Goal: Transaction & Acquisition: Purchase product/service

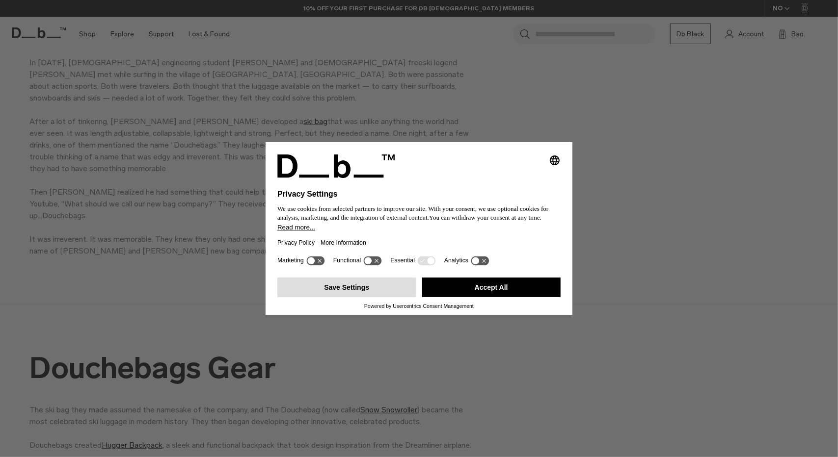
click at [372, 293] on button "Save Settings" at bounding box center [346, 288] width 139 height 20
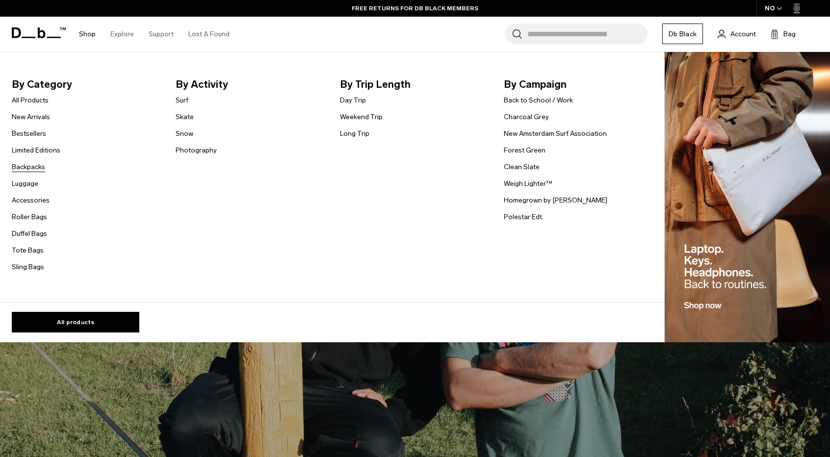
click at [30, 168] on link "Backpacks" at bounding box center [28, 167] width 33 height 10
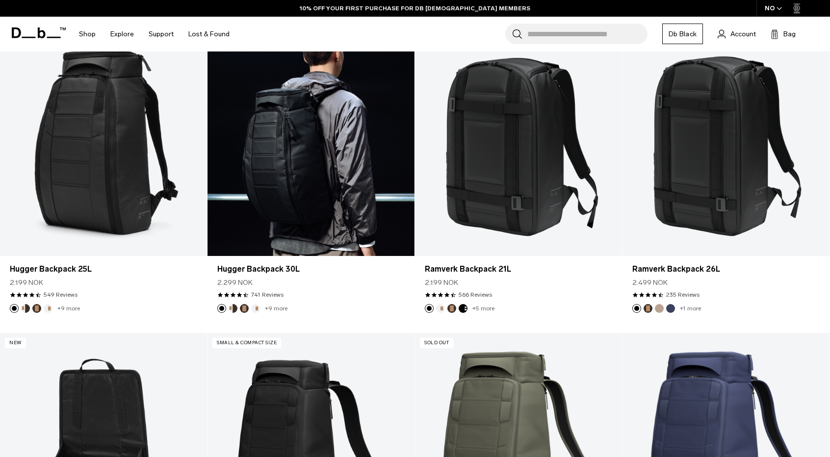
click at [317, 153] on link "Hugger Backpack 30L" at bounding box center [311, 142] width 207 height 230
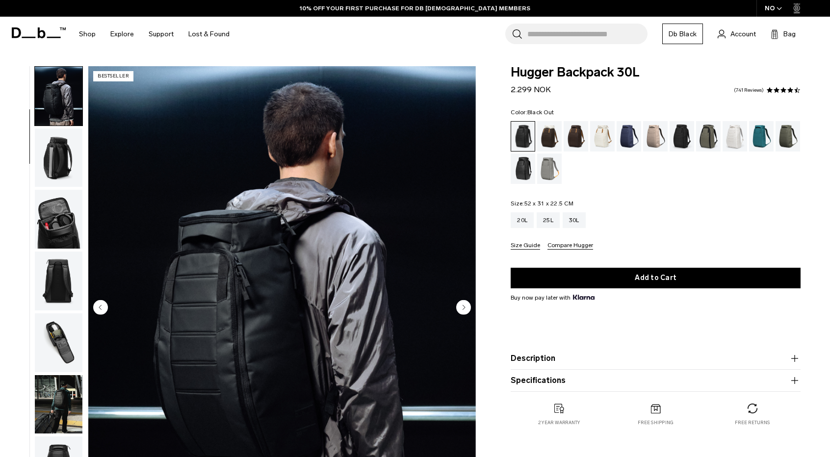
click at [466, 303] on circle "Next slide" at bounding box center [463, 307] width 15 height 15
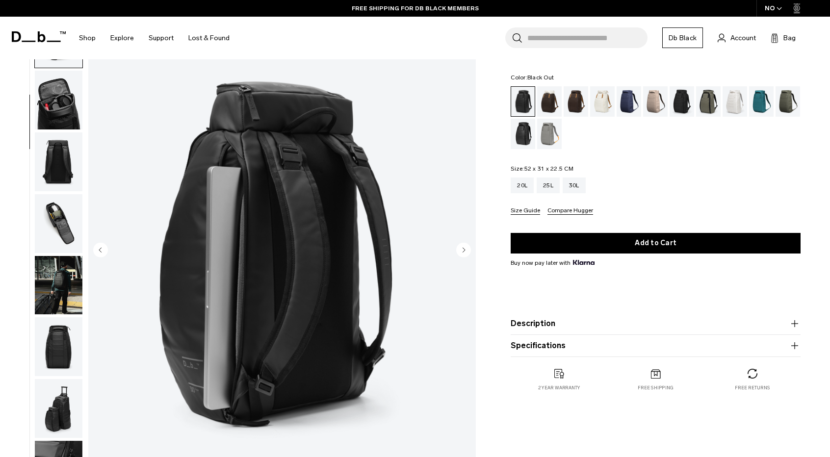
scroll to position [58, 0]
click at [462, 245] on circle "Next slide" at bounding box center [463, 249] width 15 height 15
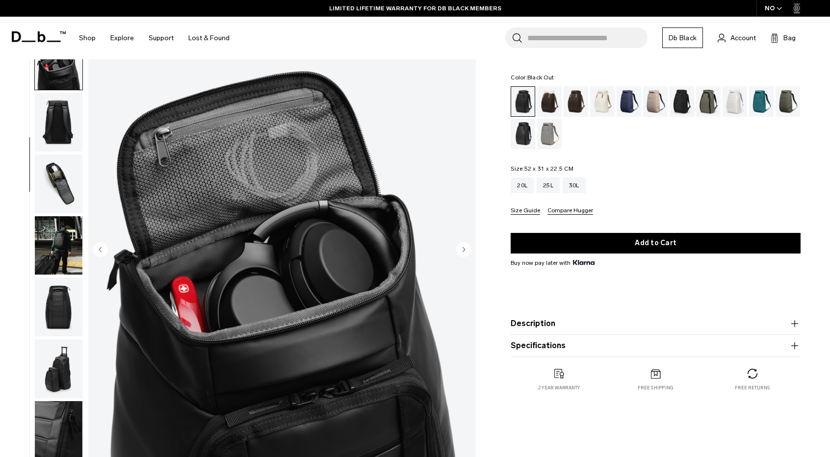
scroll to position [186, 0]
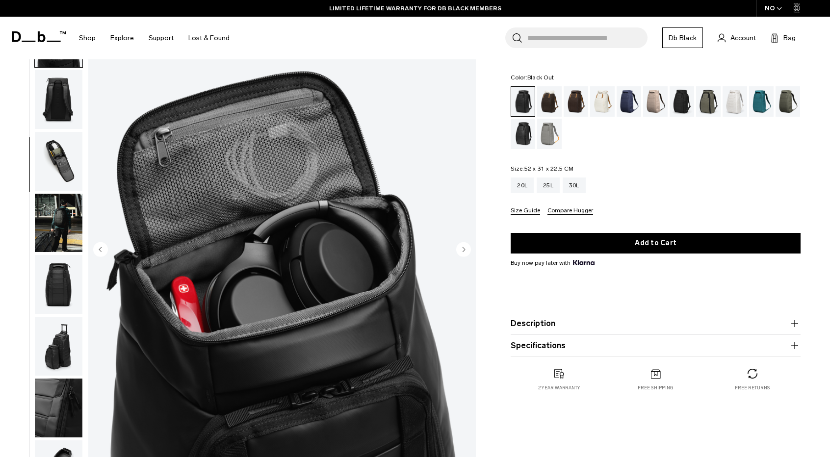
click at [462, 245] on circle "Next slide" at bounding box center [463, 249] width 15 height 15
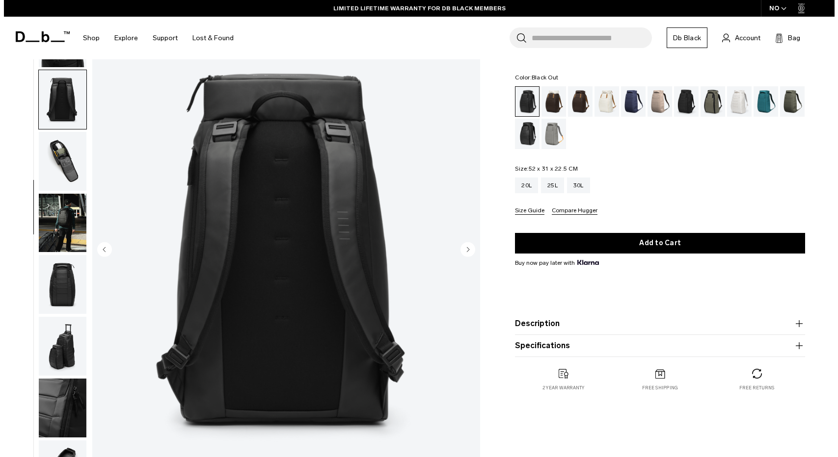
scroll to position [193, 0]
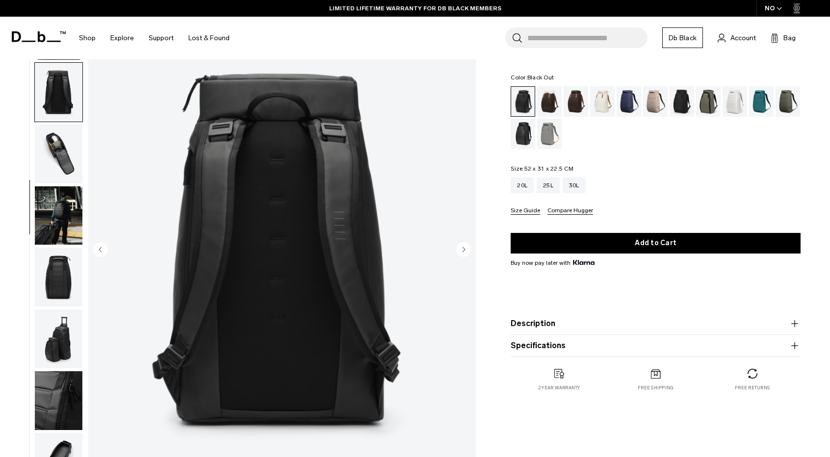
click at [462, 245] on circle "Next slide" at bounding box center [463, 249] width 15 height 15
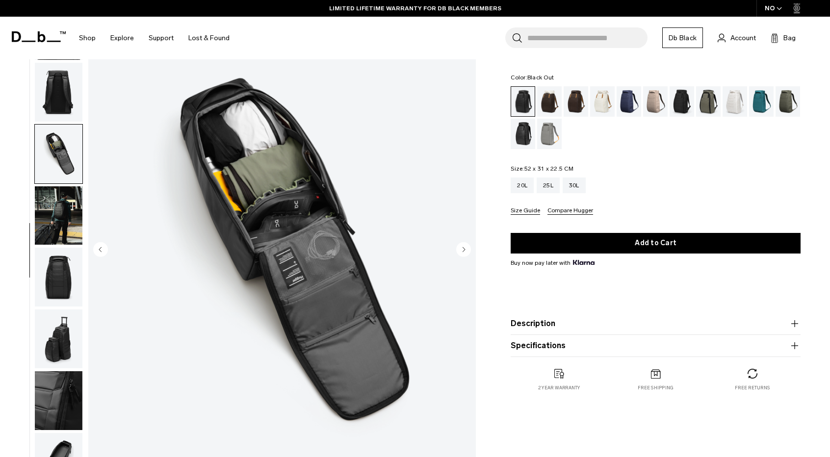
click at [462, 245] on circle "Next slide" at bounding box center [463, 249] width 15 height 15
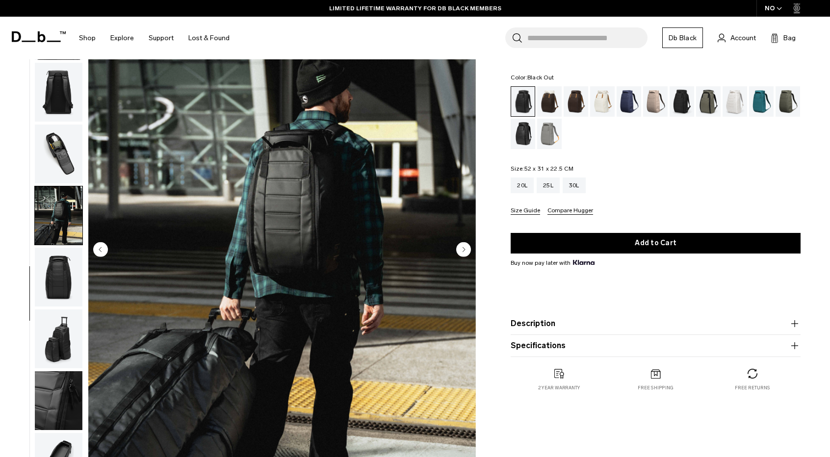
click at [462, 245] on circle "Next slide" at bounding box center [463, 249] width 15 height 15
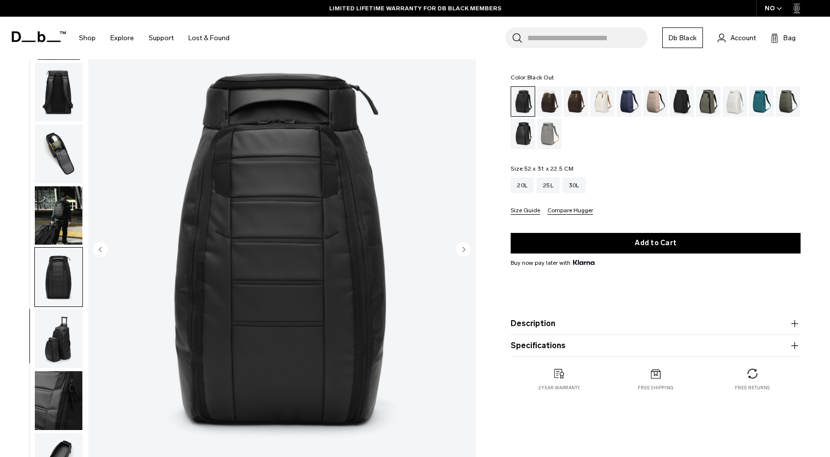
click at [462, 245] on circle "Next slide" at bounding box center [463, 249] width 15 height 15
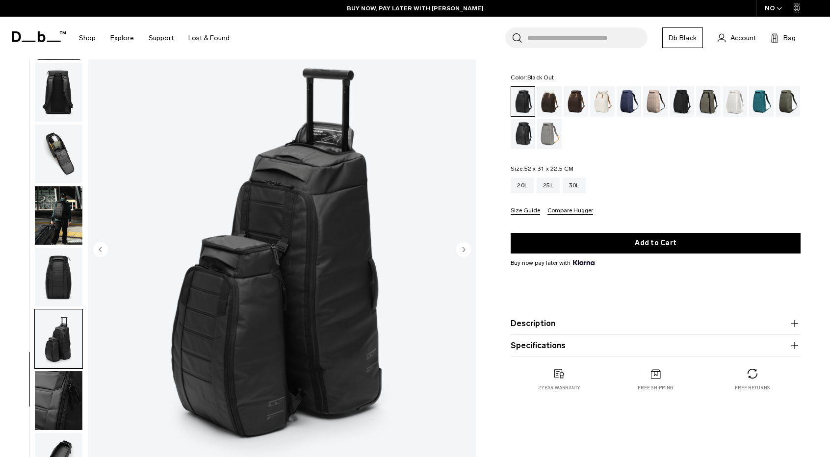
click at [462, 245] on circle "Next slide" at bounding box center [463, 249] width 15 height 15
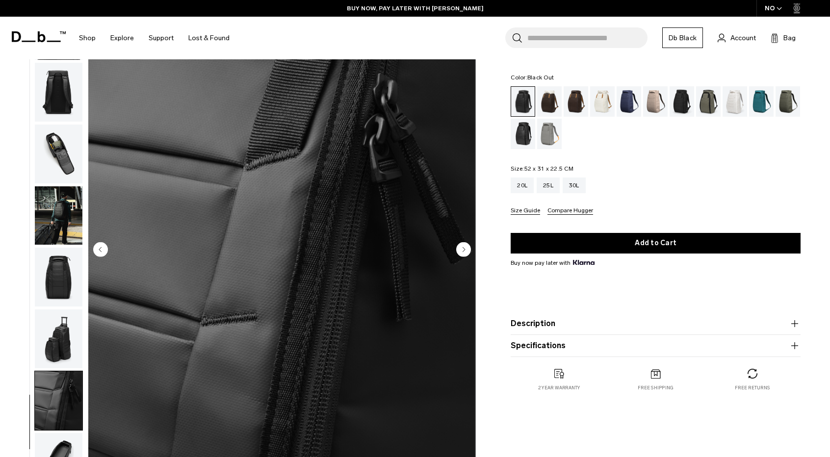
click at [462, 245] on circle "Next slide" at bounding box center [463, 249] width 15 height 15
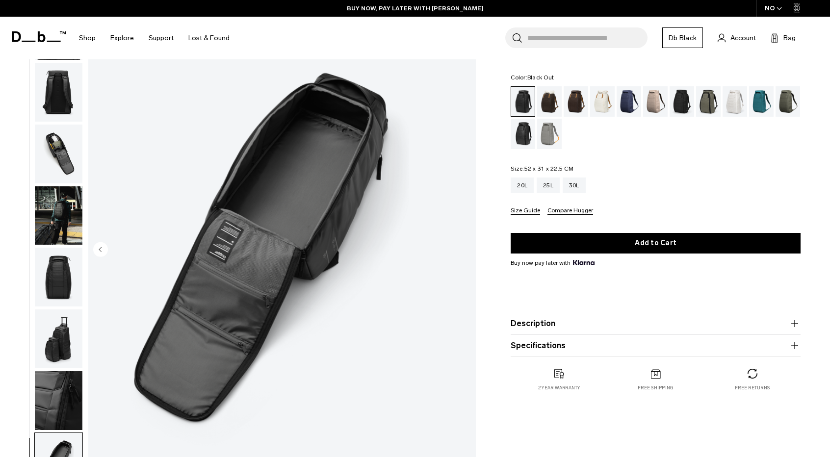
click at [462, 245] on img "11 / 11" at bounding box center [282, 250] width 388 height 484
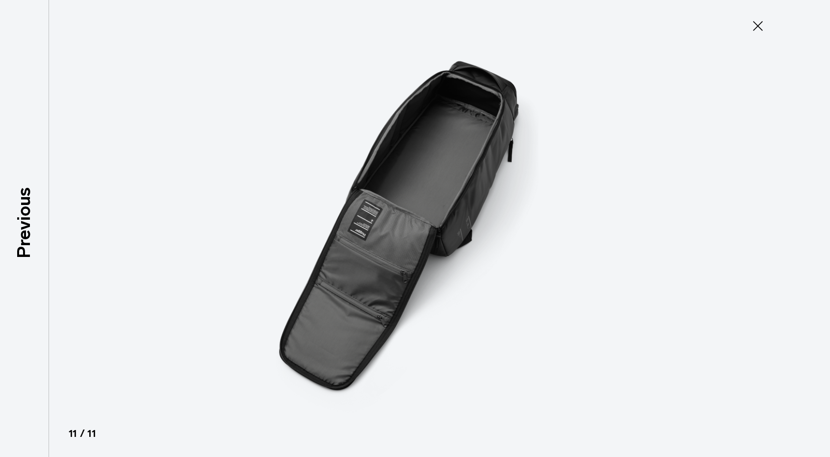
scroll to position [188, 0]
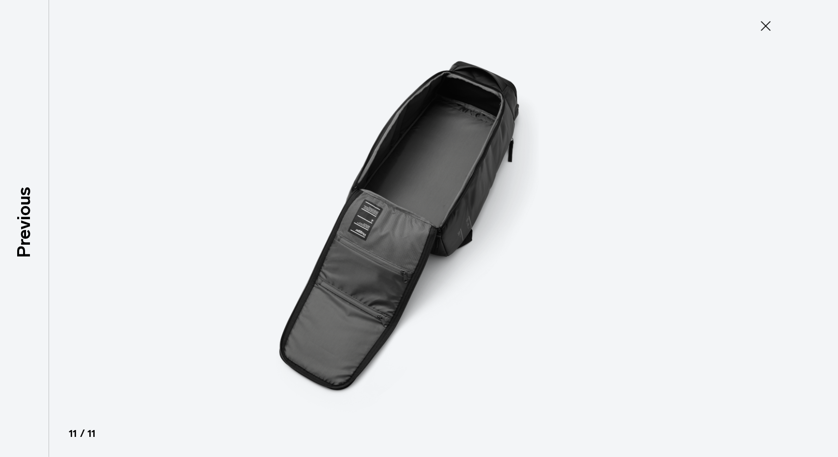
click at [765, 28] on icon at bounding box center [766, 26] width 16 height 16
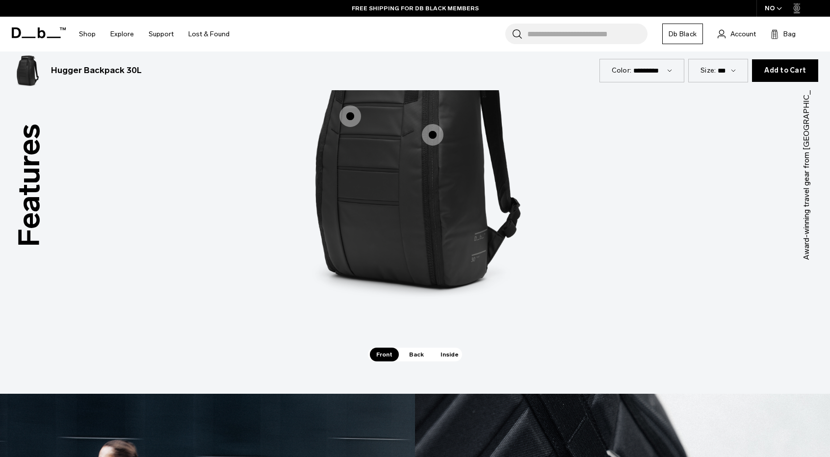
scroll to position [1414, 0]
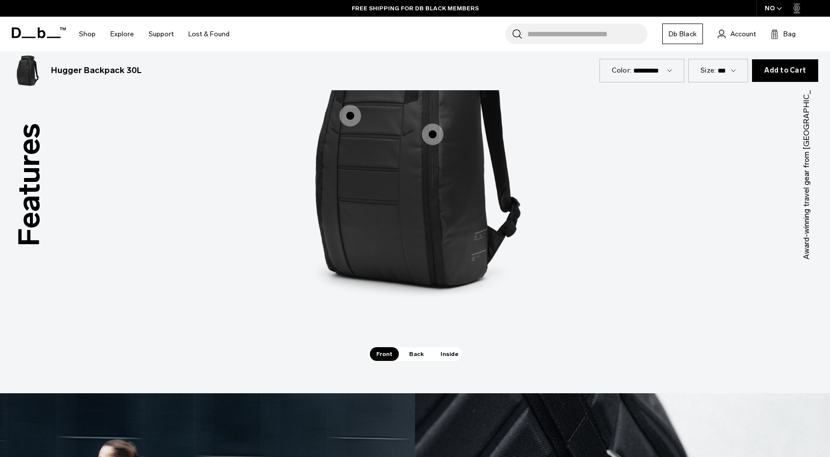
click at [415, 349] on span "Back" at bounding box center [416, 354] width 27 height 14
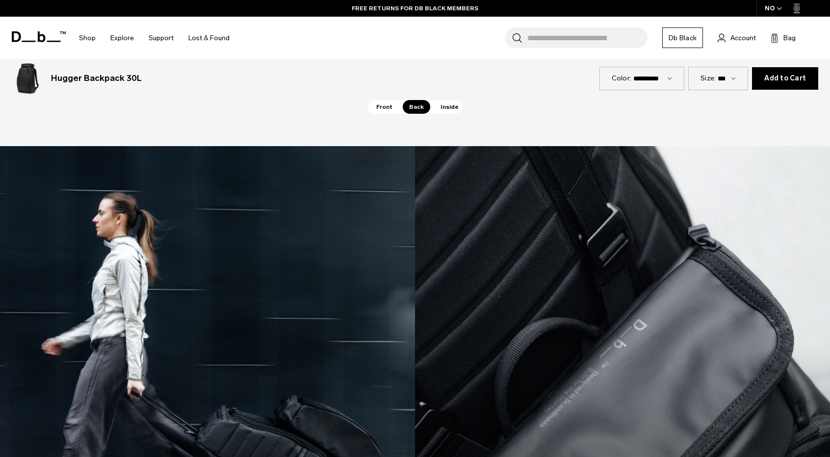
scroll to position [1609, 0]
